Goal: Information Seeking & Learning: Stay updated

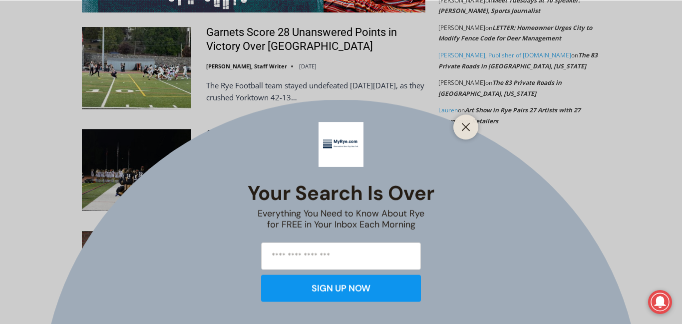
scroll to position [1965, 0]
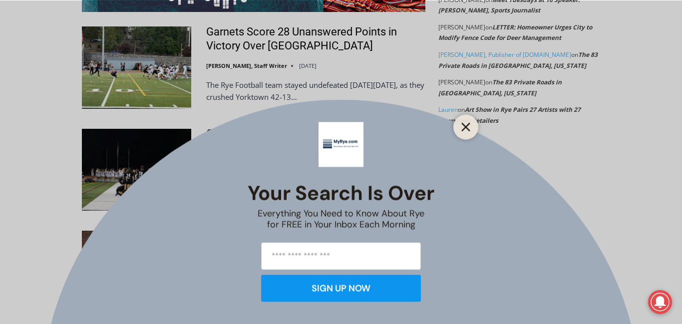
click at [464, 122] on icon "Close" at bounding box center [465, 126] width 9 height 9
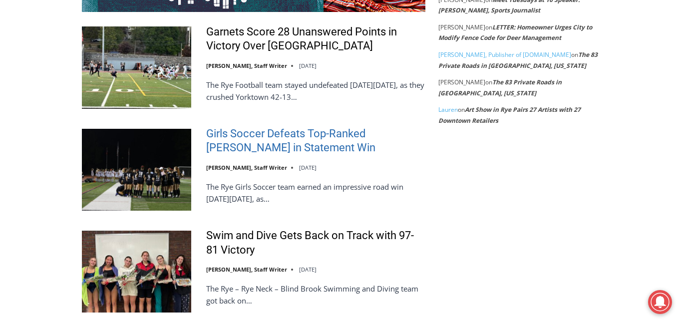
click at [311, 127] on link "Girls Soccer Defeats Top-Ranked [PERSON_NAME] in Statement Win" at bounding box center [315, 141] width 219 height 28
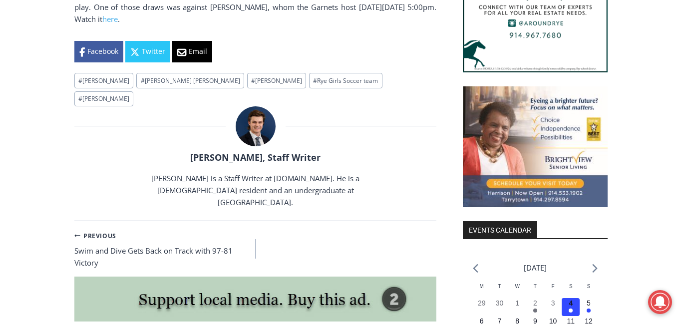
scroll to position [979, 0]
